Goal: Task Accomplishment & Management: Complete application form

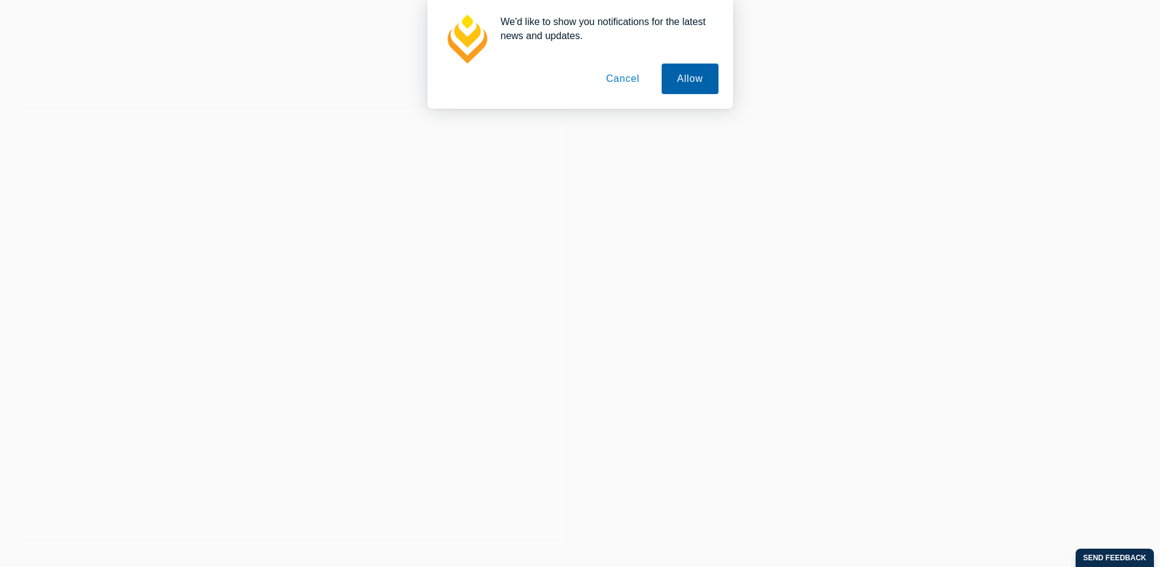
click at [691, 80] on button "Allow" at bounding box center [689, 79] width 56 height 31
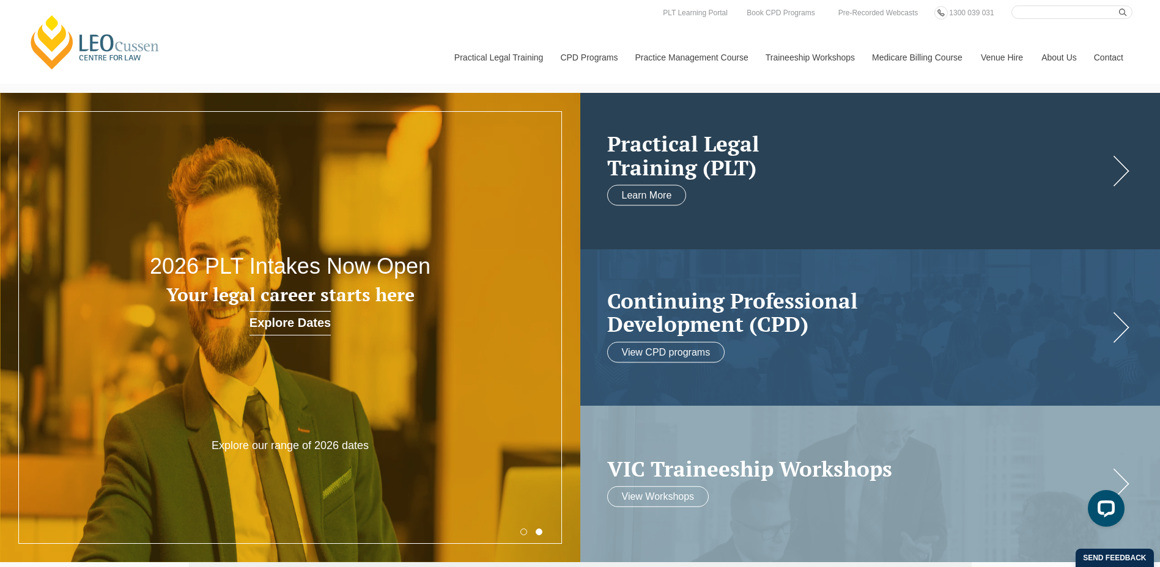
click at [699, 164] on h2 "Practical Legal Training (PLT)" at bounding box center [858, 155] width 502 height 47
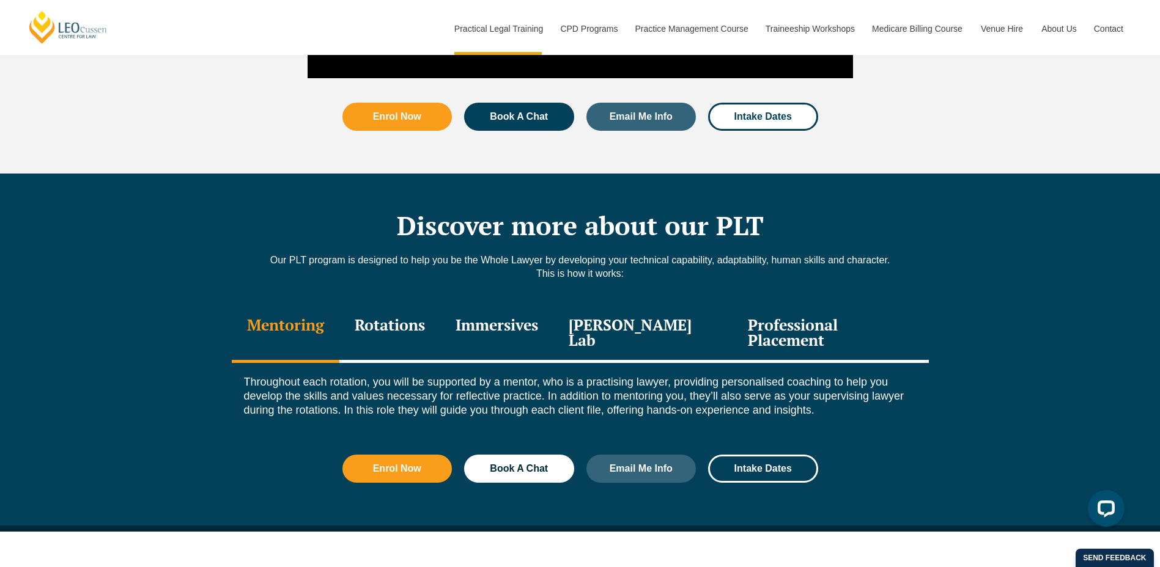
scroll to position [1528, 0]
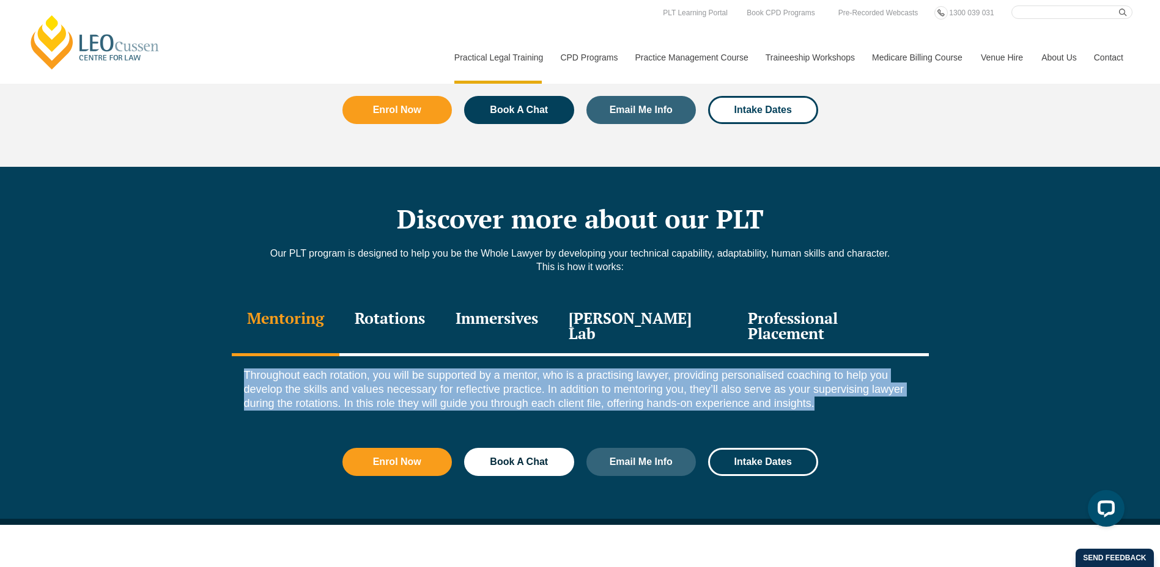
drag, startPoint x: 246, startPoint y: 333, endPoint x: 819, endPoint y: 363, distance: 573.6
click at [819, 369] on p "Throughout each rotation, you will be supported by a mentor, who is a practisin…" at bounding box center [580, 390] width 672 height 43
drag, startPoint x: 819, startPoint y: 363, endPoint x: 739, endPoint y: 359, distance: 79.5
copy p "Throughout each rotation, you will be supported by a mentor, who is a practisin…"
